Goal: Navigation & Orientation: Go to known website

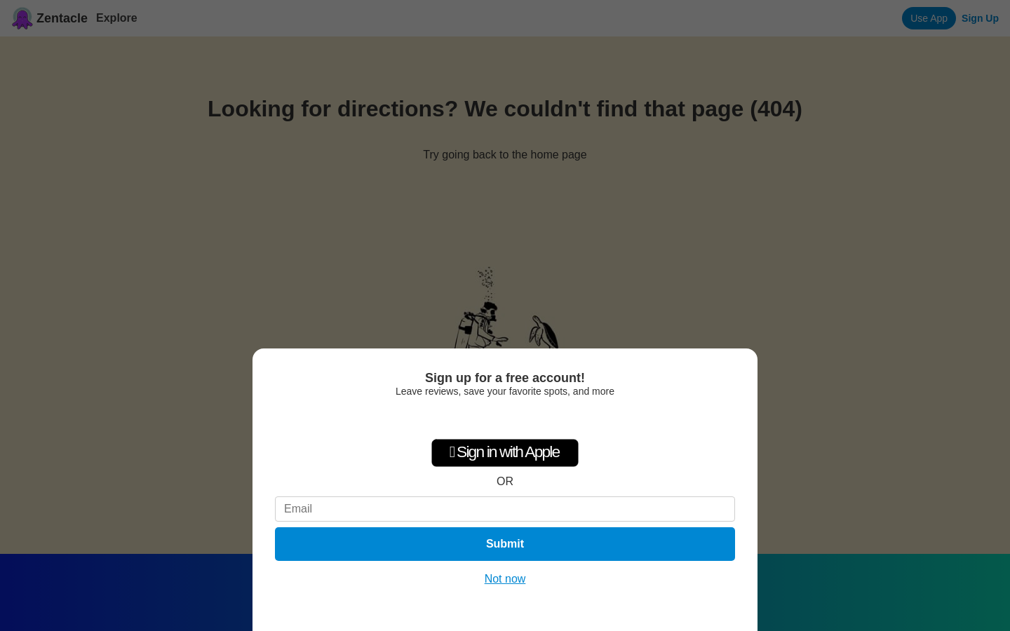
click at [504, 579] on button "Not now" at bounding box center [505, 579] width 50 height 14
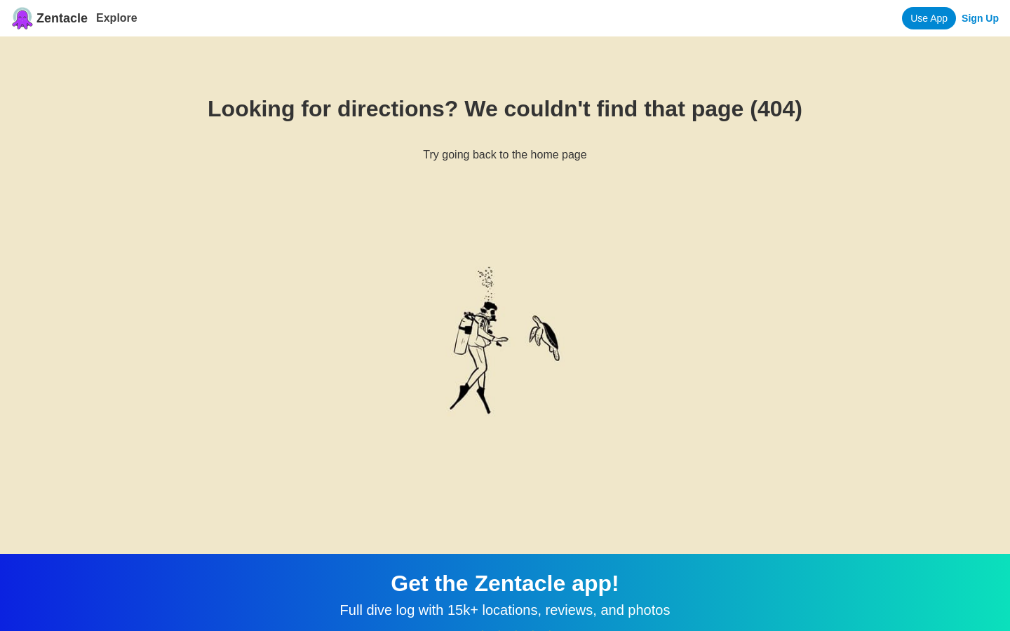
click at [118, 18] on link "Explore" at bounding box center [116, 18] width 41 height 12
